Goal: Navigation & Orientation: Understand site structure

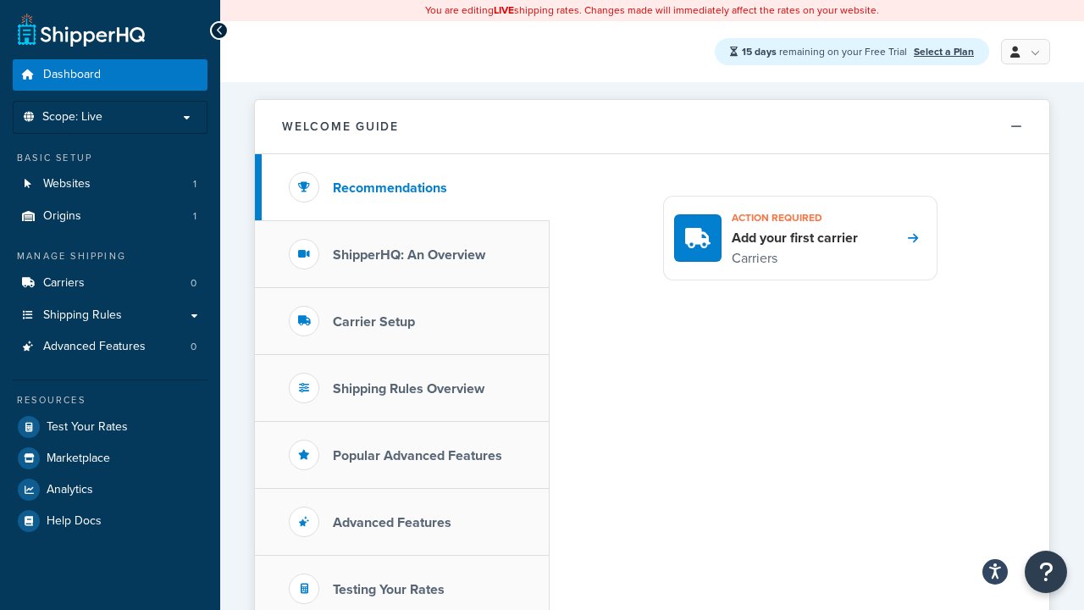
click at [71, 75] on span "Dashboard" at bounding box center [72, 75] width 58 height 14
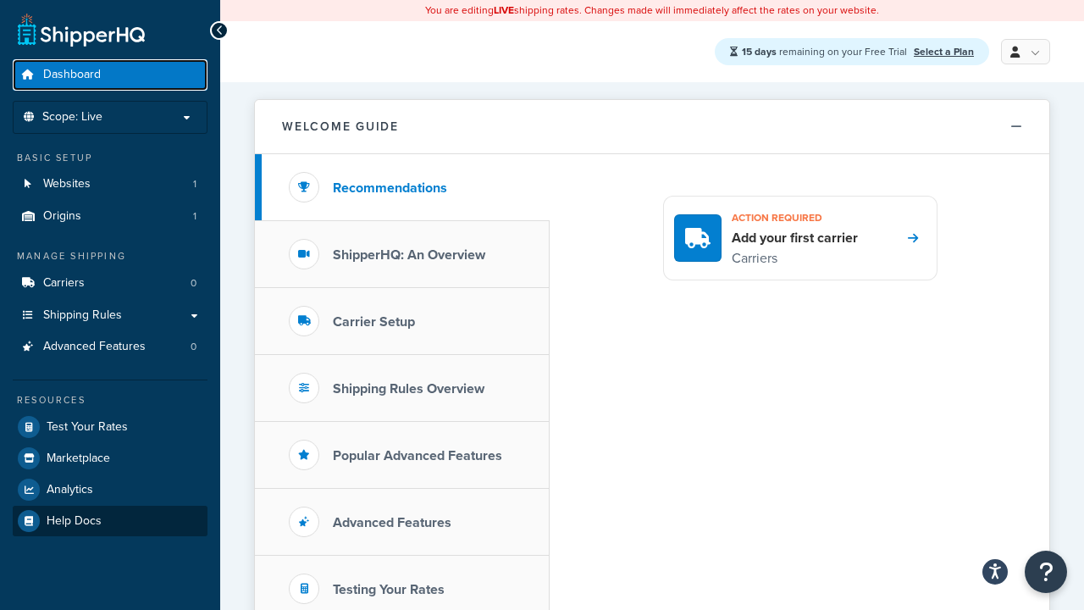
click at [73, 519] on span "Help Docs" at bounding box center [74, 521] width 55 height 14
